Goal: Task Accomplishment & Management: Manage account settings

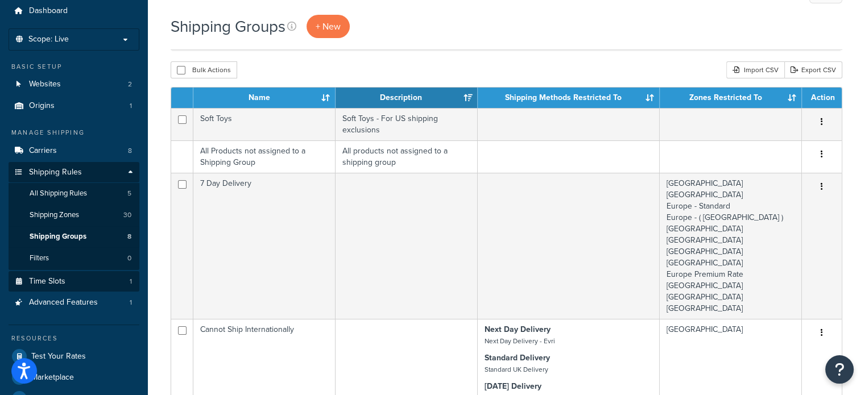
scroll to position [114, 0]
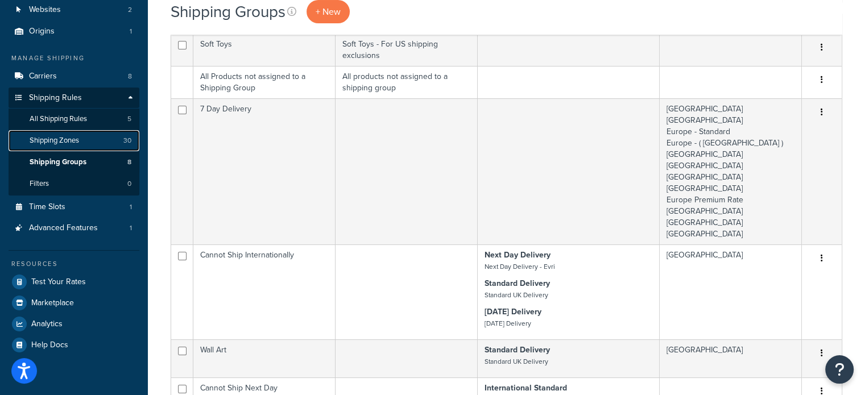
click at [67, 140] on span "Shipping Zones" at bounding box center [54, 141] width 49 height 10
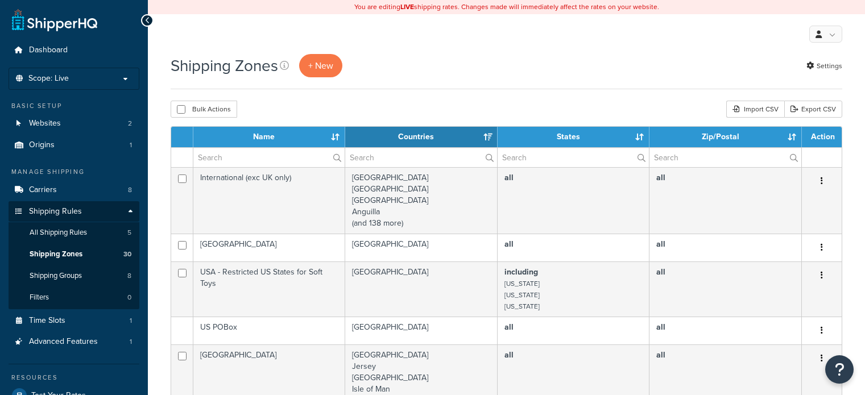
select select "15"
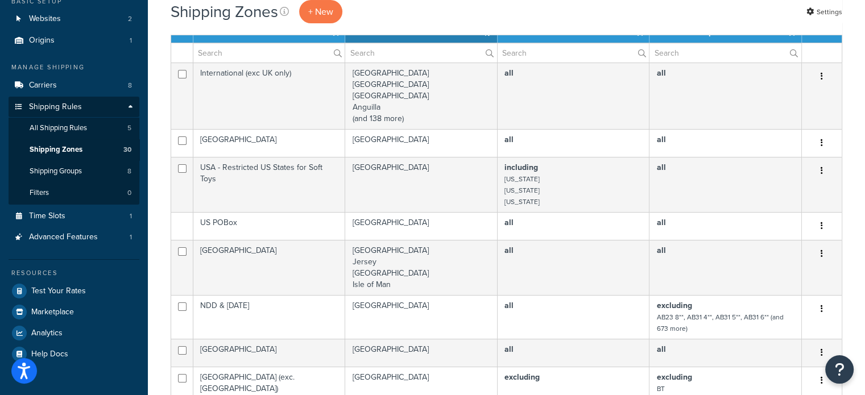
scroll to position [114, 0]
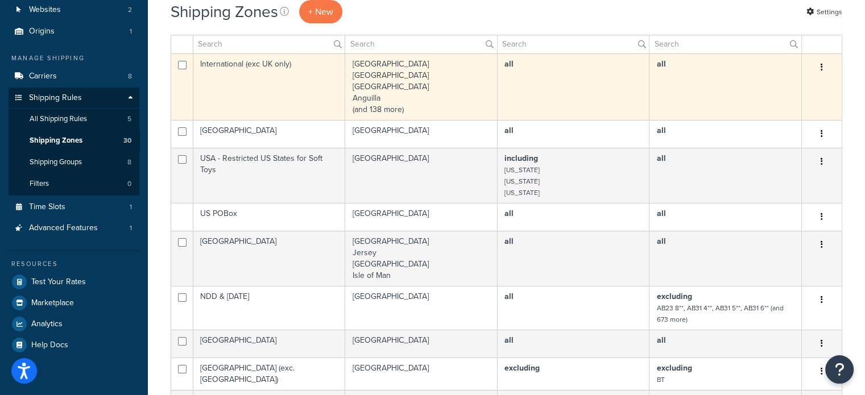
click at [819, 67] on button "button" at bounding box center [821, 68] width 16 height 18
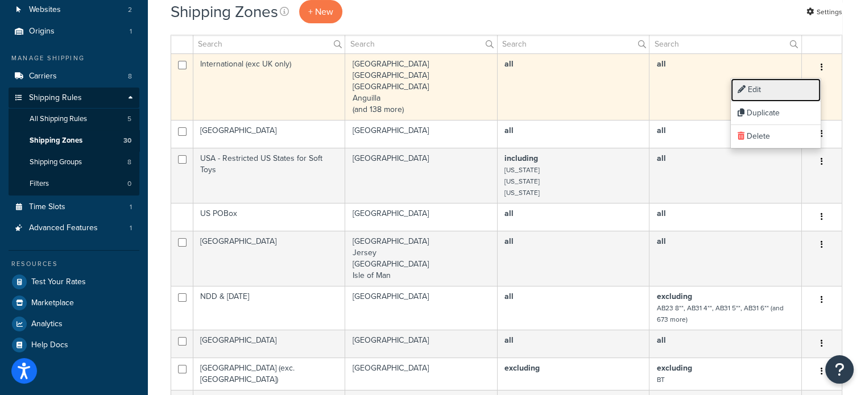
click at [784, 89] on link "Edit" at bounding box center [775, 89] width 90 height 23
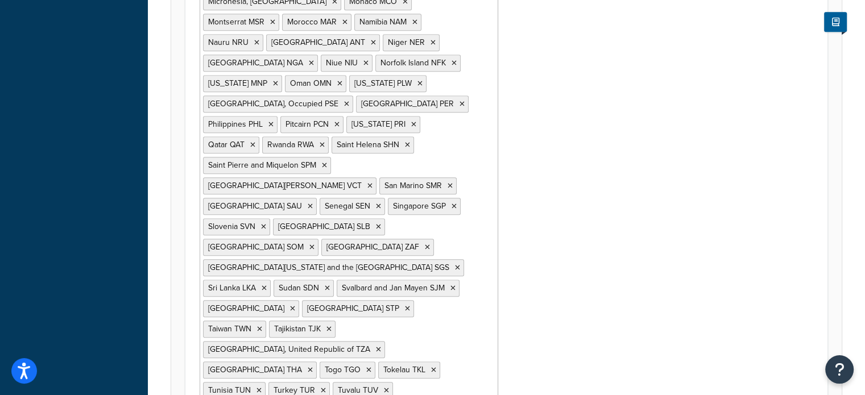
scroll to position [1080, 0]
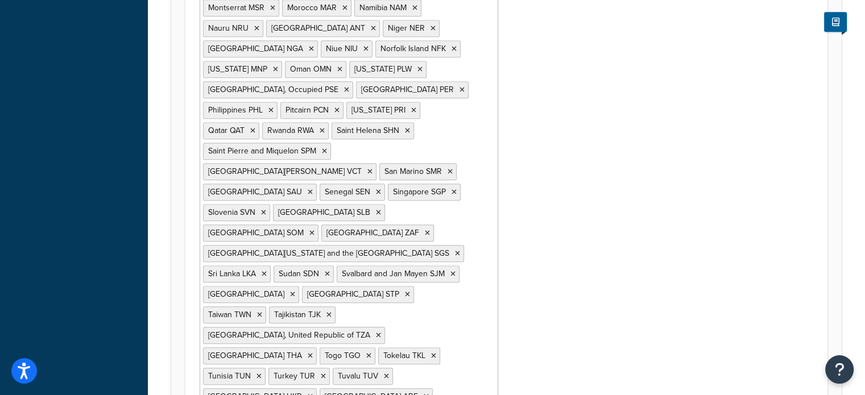
type input "v"
